Goal: Information Seeking & Learning: Learn about a topic

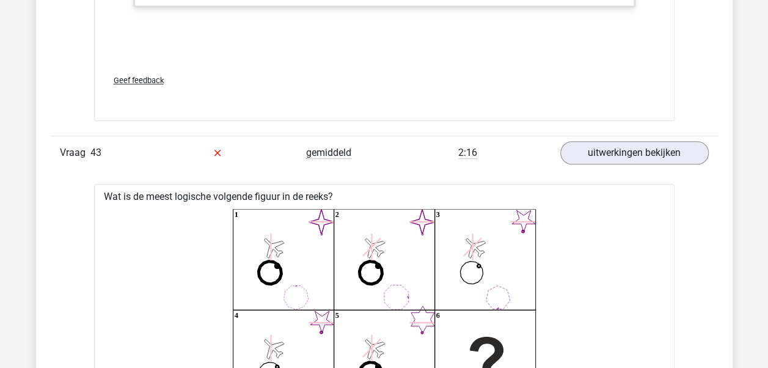
scroll to position [25652, 0]
click at [484, 65] on div "Geef feedback" at bounding box center [384, 80] width 561 height 31
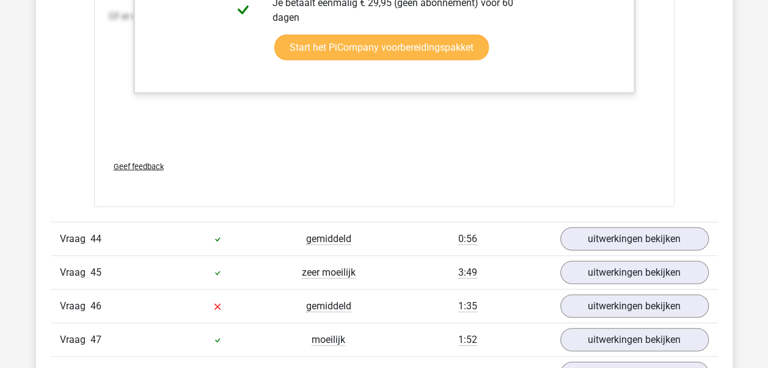
scroll to position [26812, 0]
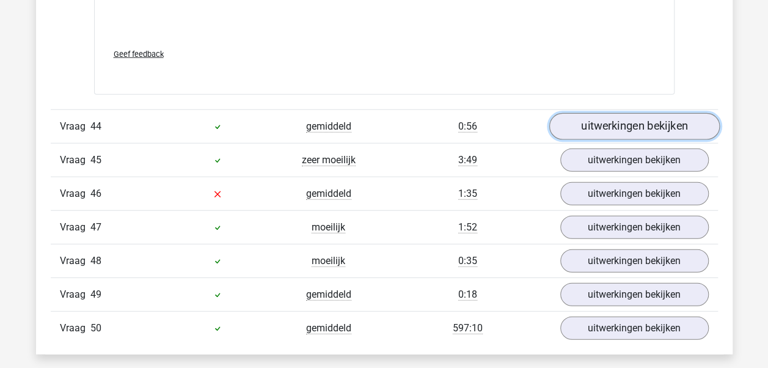
click at [644, 113] on link "uitwerkingen bekijken" at bounding box center [633, 126] width 170 height 27
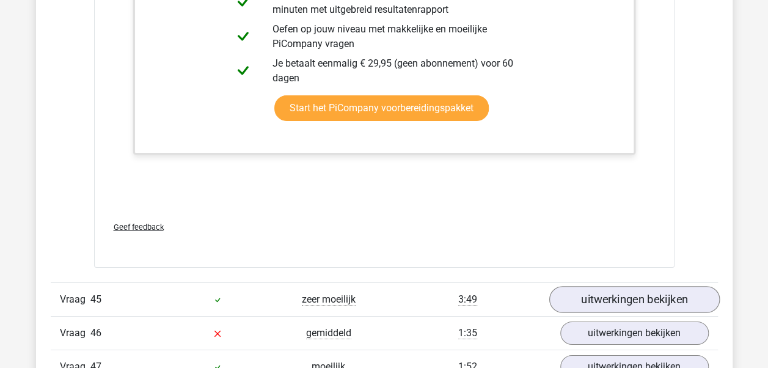
scroll to position [27423, 0]
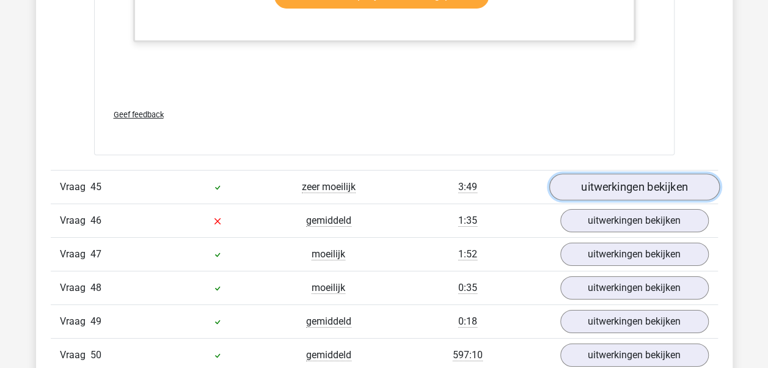
click at [619, 173] on link "uitwerkingen bekijken" at bounding box center [633, 186] width 170 height 27
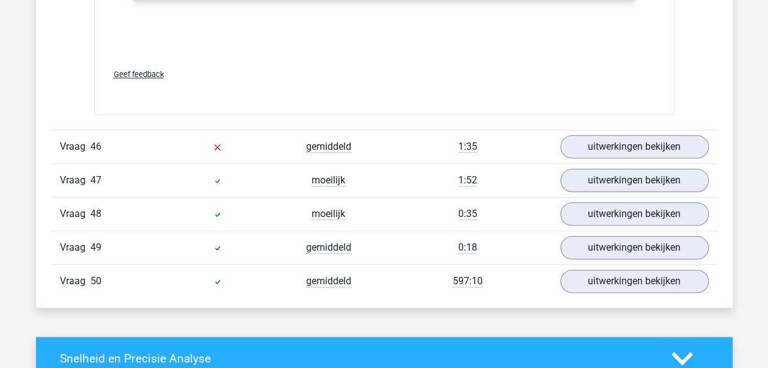
scroll to position [28278, 0]
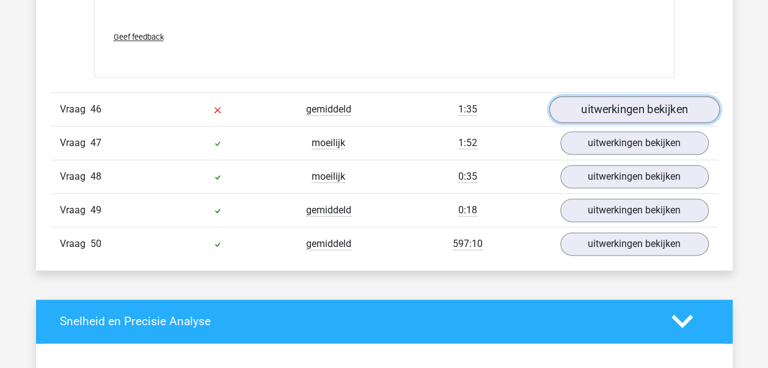
click at [597, 96] on link "uitwerkingen bekijken" at bounding box center [633, 109] width 170 height 27
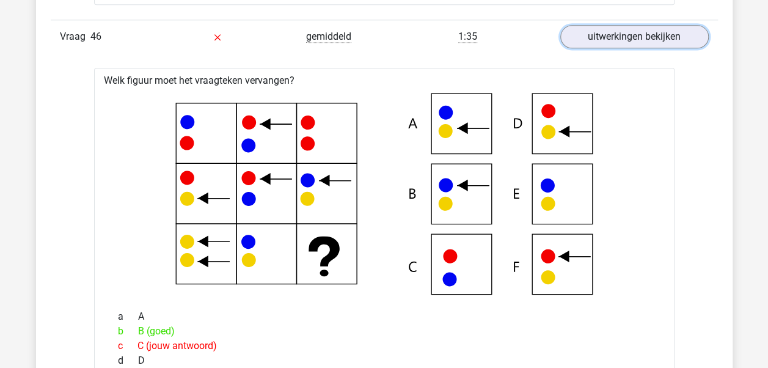
scroll to position [28369, 0]
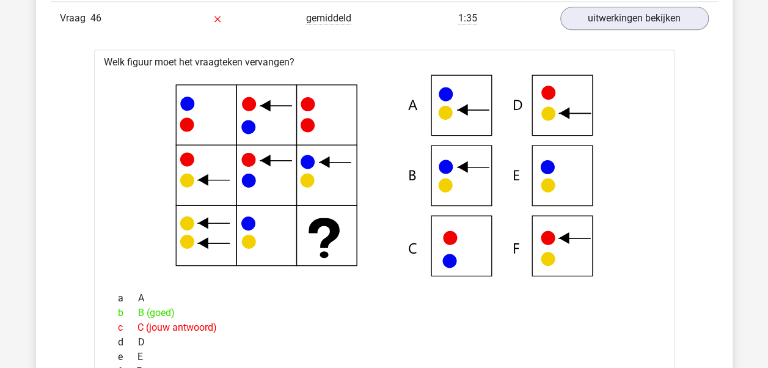
click at [462, 144] on icon at bounding box center [384, 176] width 541 height 202
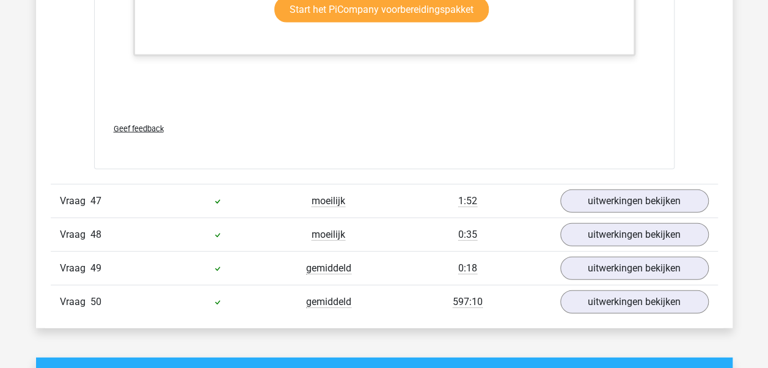
scroll to position [29041, 0]
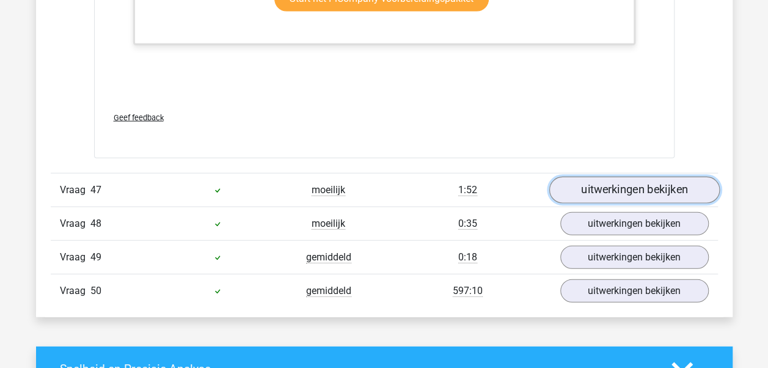
click at [614, 177] on link "uitwerkingen bekijken" at bounding box center [633, 190] width 170 height 27
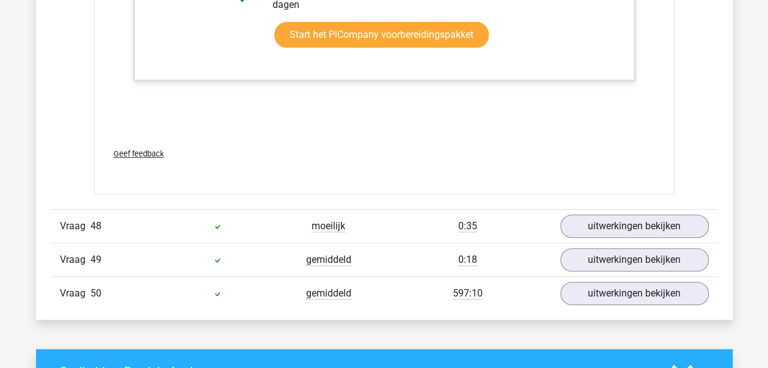
scroll to position [30140, 0]
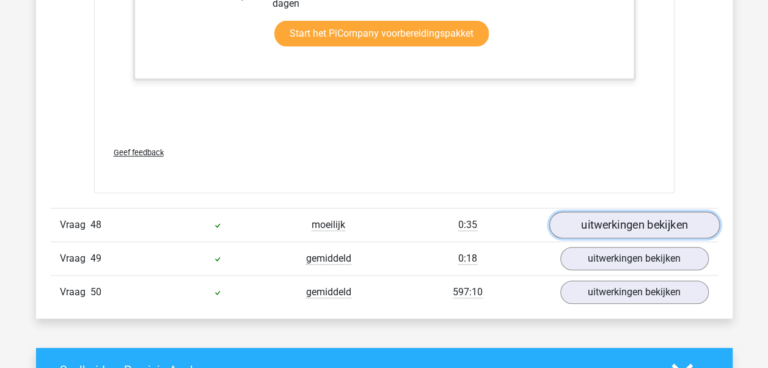
click at [595, 211] on link "uitwerkingen bekijken" at bounding box center [633, 224] width 170 height 27
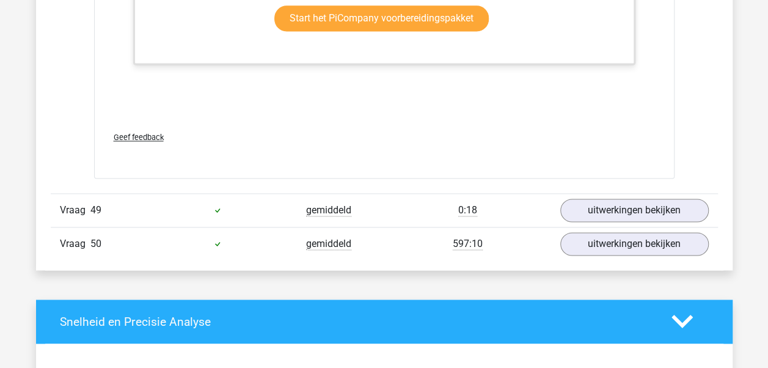
scroll to position [30812, 0]
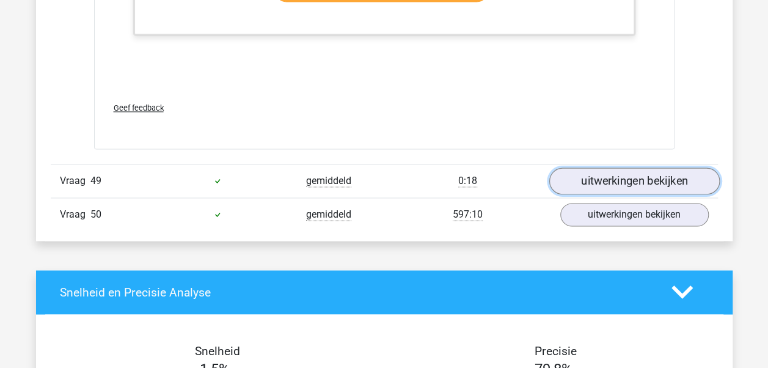
click at [572, 167] on link "uitwerkingen bekijken" at bounding box center [633, 180] width 170 height 27
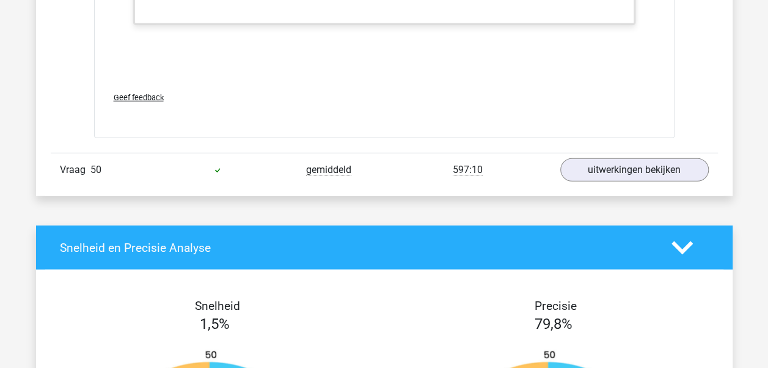
scroll to position [31606, 0]
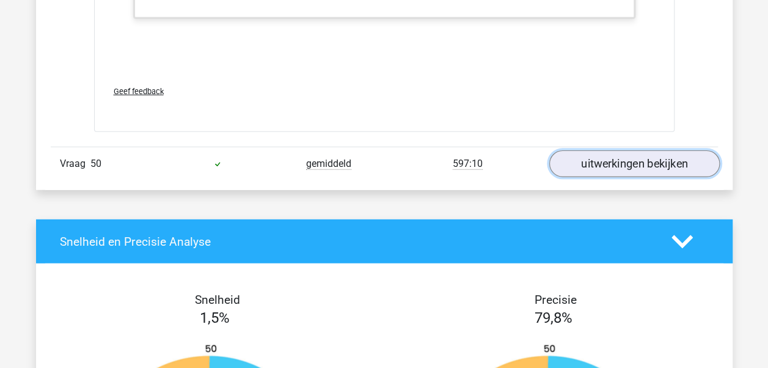
click at [616, 150] on link "uitwerkingen bekijken" at bounding box center [633, 163] width 170 height 27
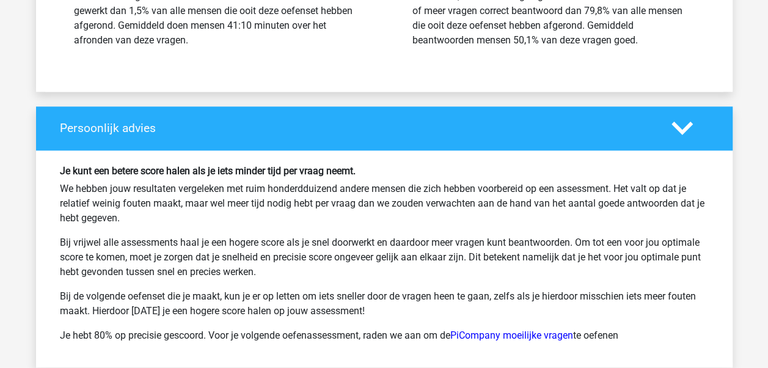
scroll to position [32950, 0]
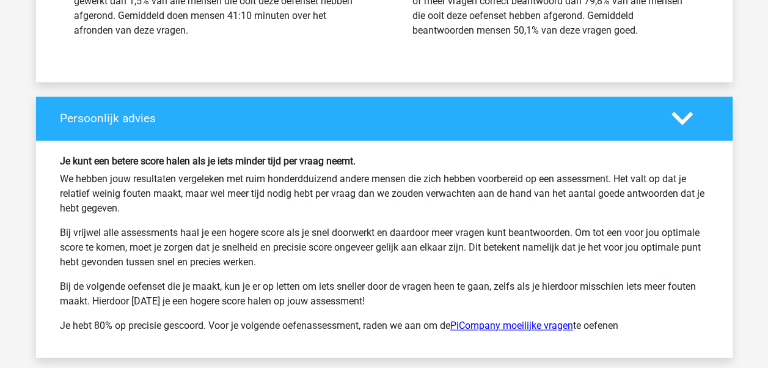
click at [534, 319] on link "PiCompany moeilijke vragen" at bounding box center [511, 325] width 123 height 12
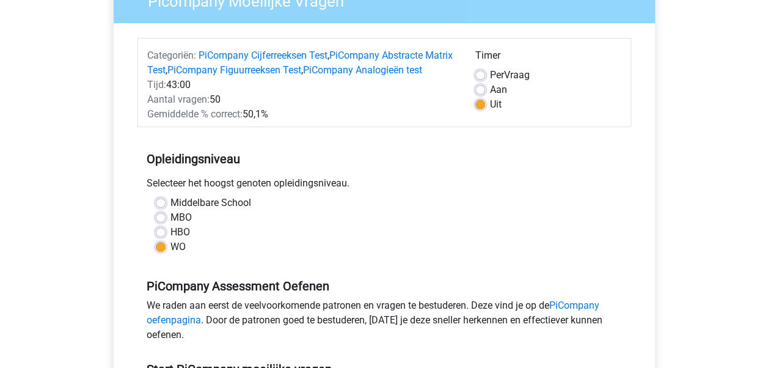
scroll to position [122, 0]
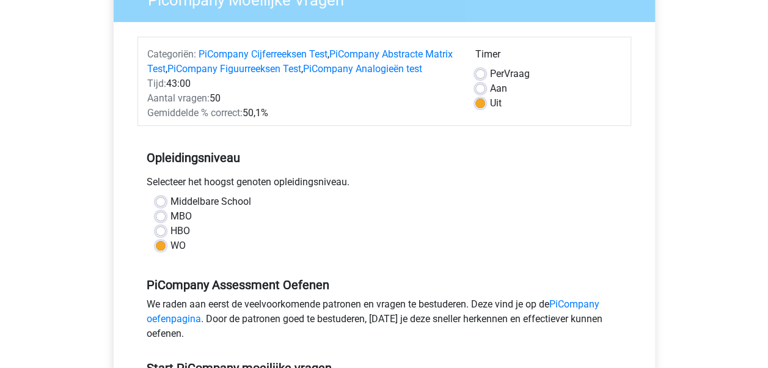
click at [490, 75] on label "Per Vraag" at bounding box center [510, 74] width 40 height 15
click at [482, 75] on input "Per Vraag" at bounding box center [480, 73] width 10 height 12
radio input "true"
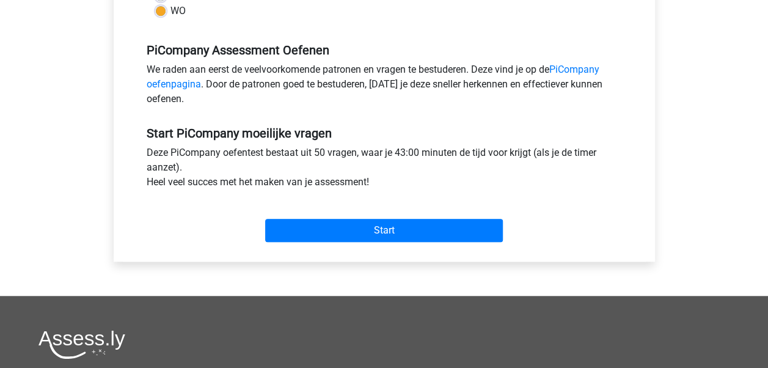
scroll to position [366, 0]
